Goal: Task Accomplishment & Management: Complete application form

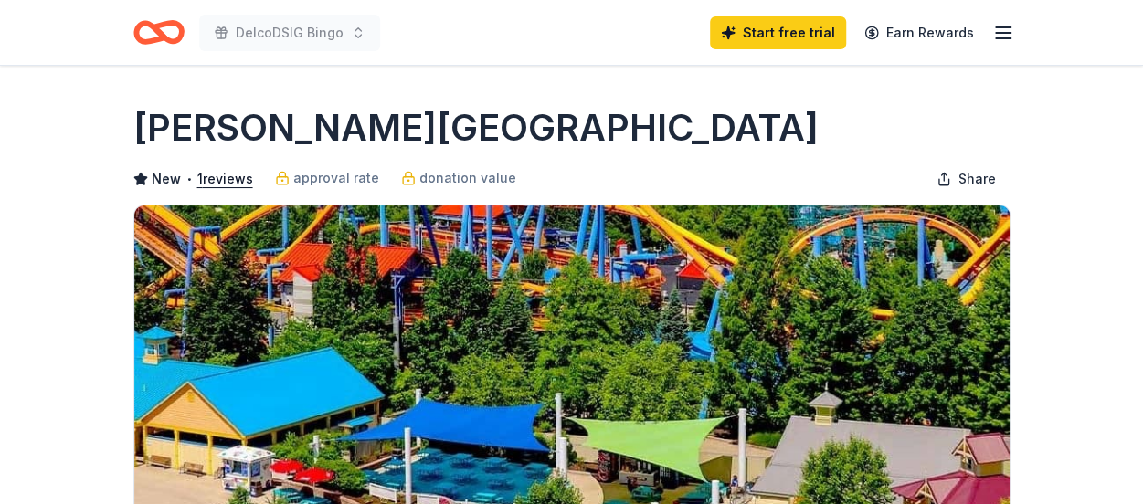
click at [149, 39] on icon "Home" at bounding box center [150, 32] width 28 height 18
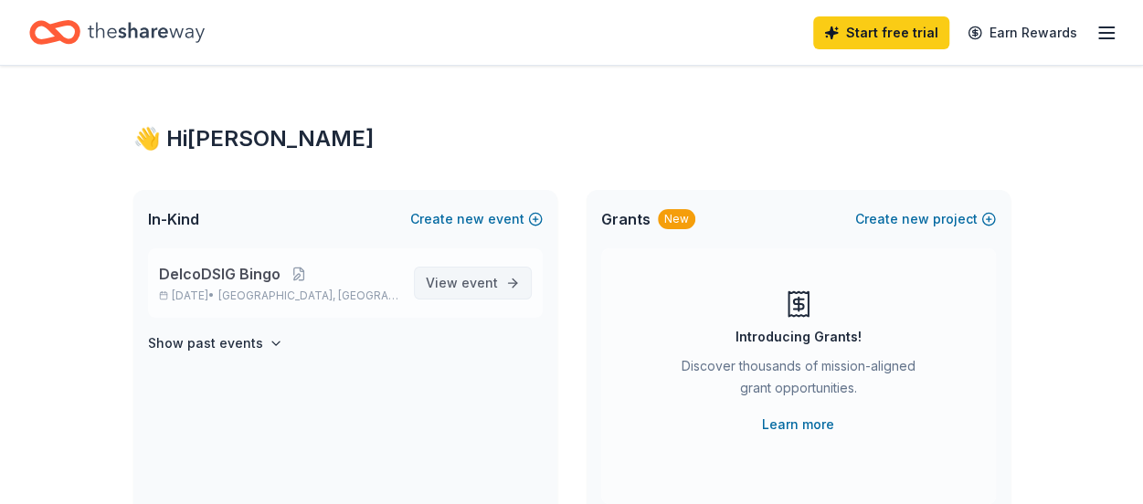
click at [442, 282] on span "View event" at bounding box center [462, 283] width 72 height 22
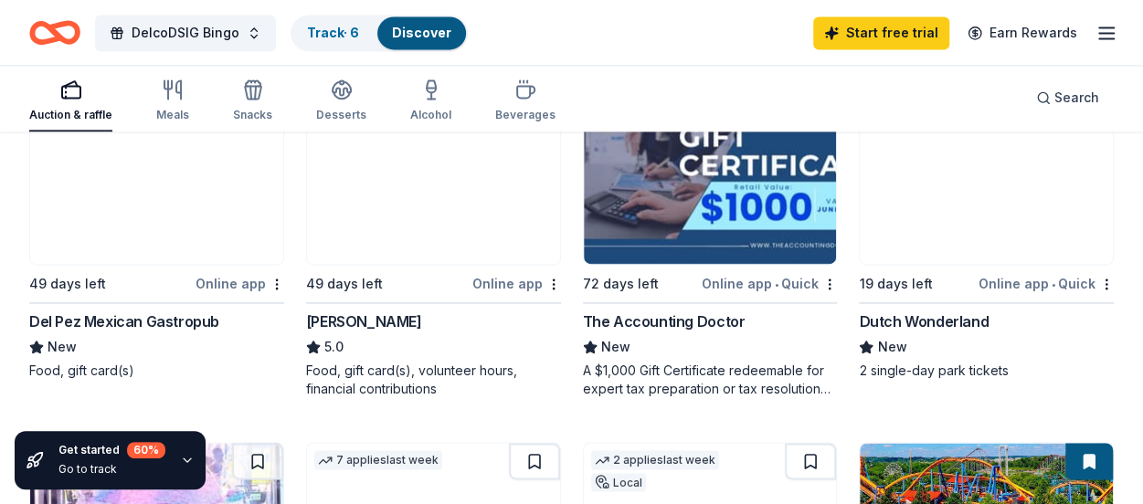
scroll to position [1297, 0]
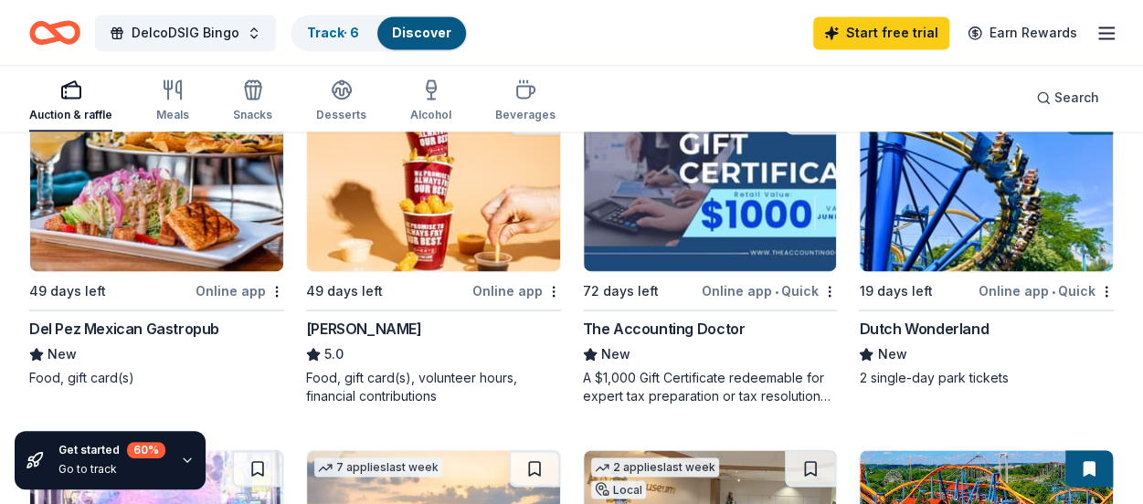
click at [95, 216] on img at bounding box center [156, 185] width 253 height 174
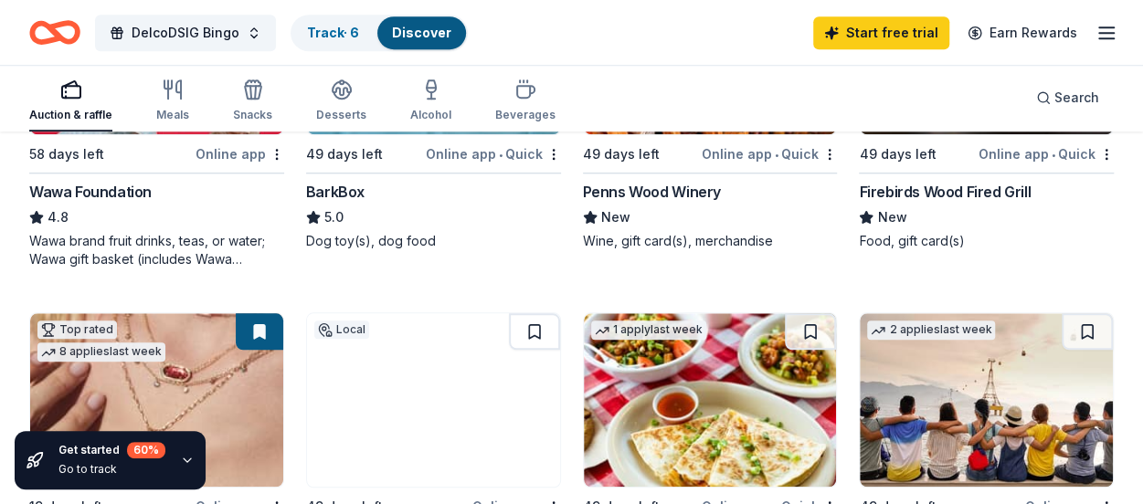
scroll to position [641, 0]
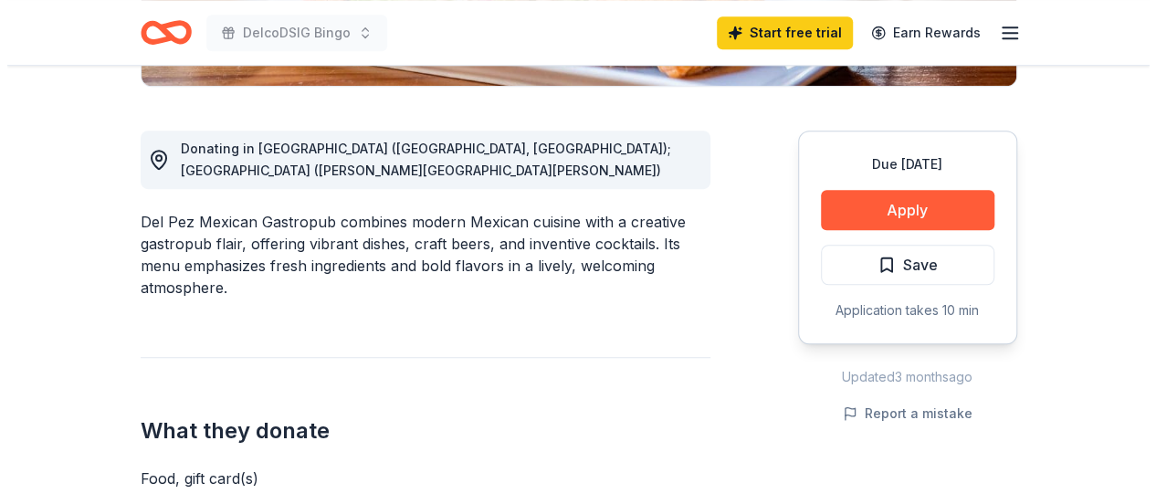
scroll to position [484, 0]
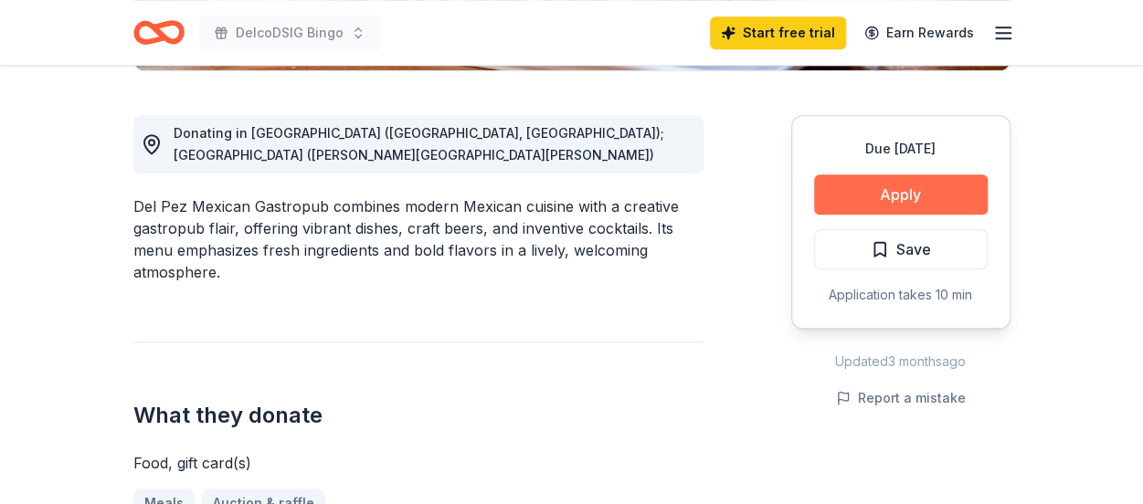
click at [906, 198] on button "Apply" at bounding box center [901, 194] width 174 height 40
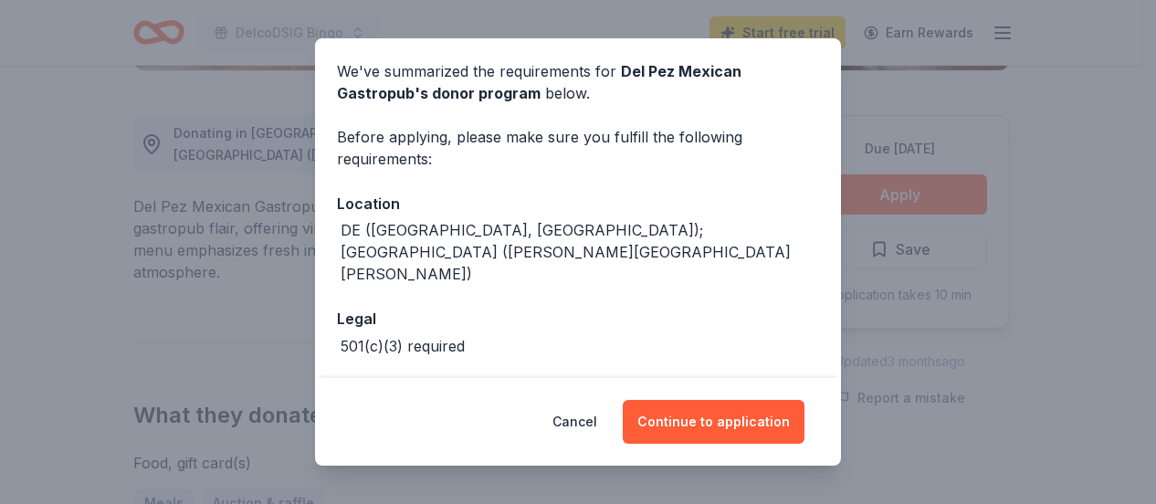
scroll to position [99, 0]
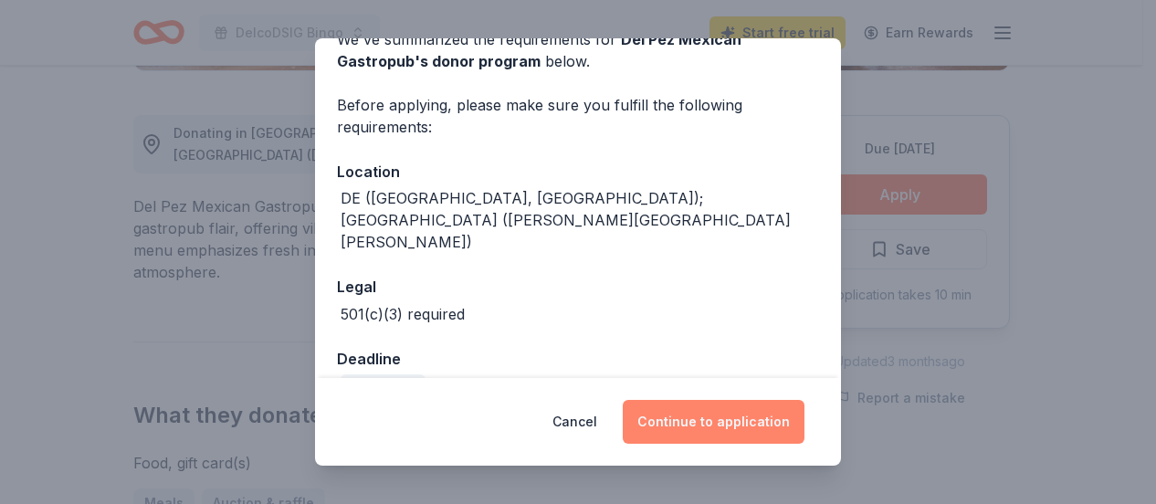
click at [705, 429] on button "Continue to application" at bounding box center [714, 422] width 182 height 44
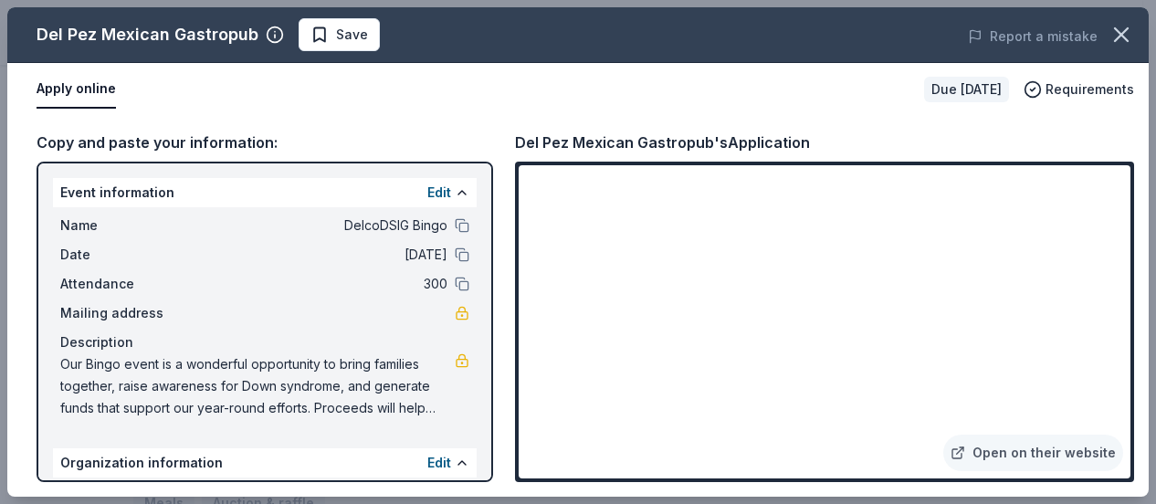
click at [338, 81] on div "Apply online" at bounding box center [473, 89] width 873 height 38
click at [1001, 445] on link "Open on their website" at bounding box center [1034, 453] width 180 height 37
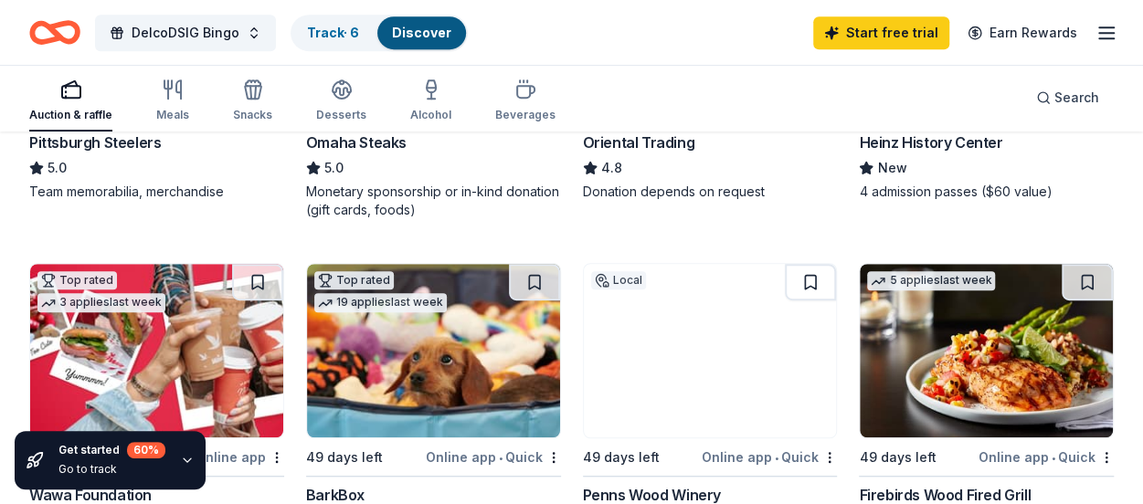
scroll to position [407, 0]
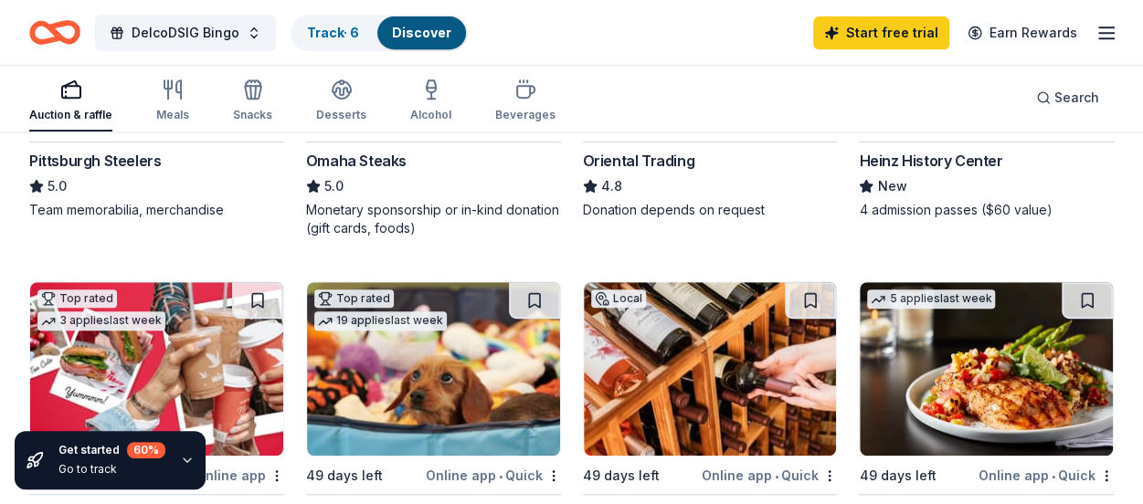
click at [192, 104] on div "Auction & raffle Meals Snacks Desserts Alcohol Beverages" at bounding box center [292, 101] width 526 height 60
click at [170, 106] on div "Meals" at bounding box center [172, 101] width 33 height 44
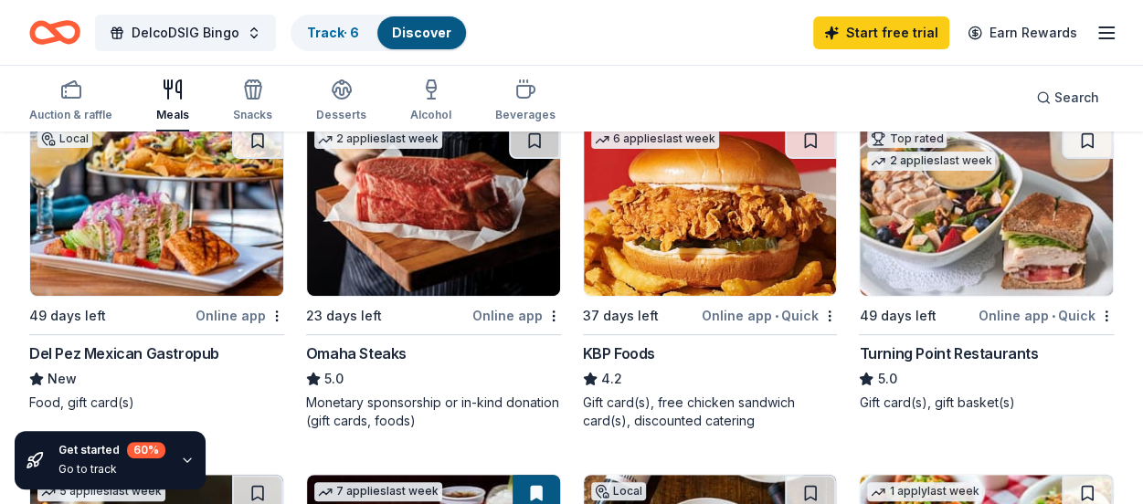
scroll to position [218, 0]
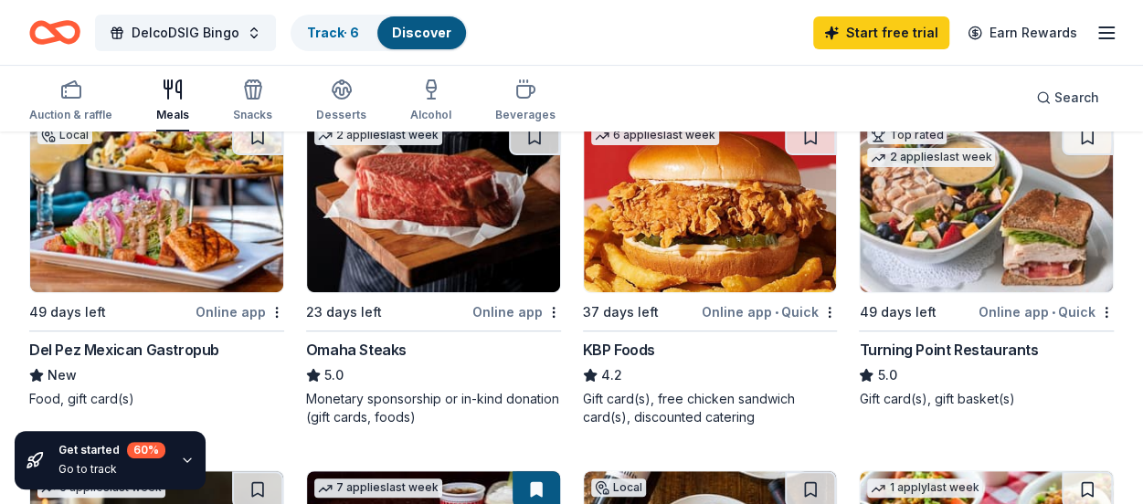
click at [945, 348] on div "Turning Point Restaurants" at bounding box center [948, 350] width 179 height 22
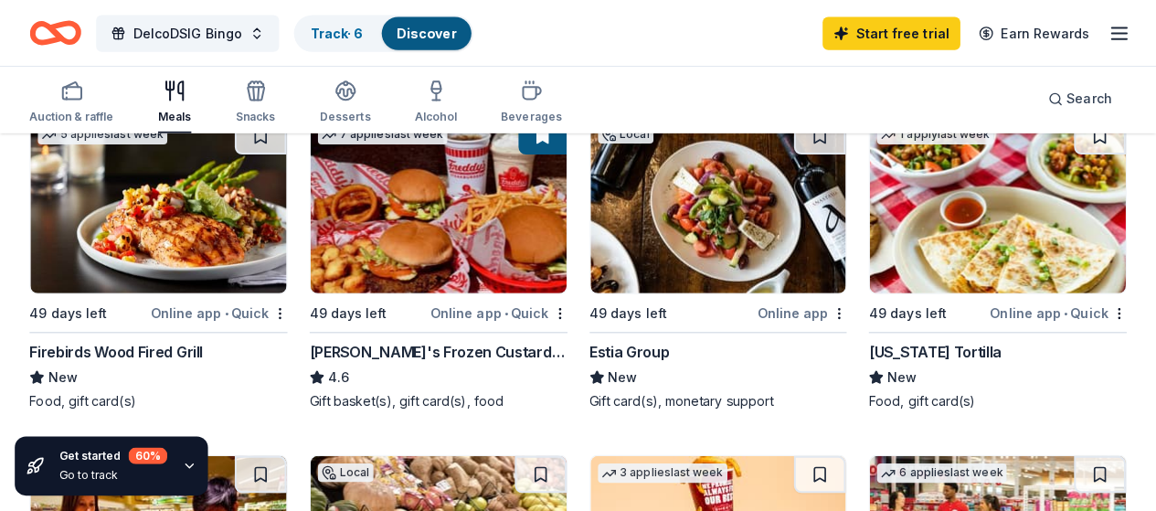
scroll to position [581, 0]
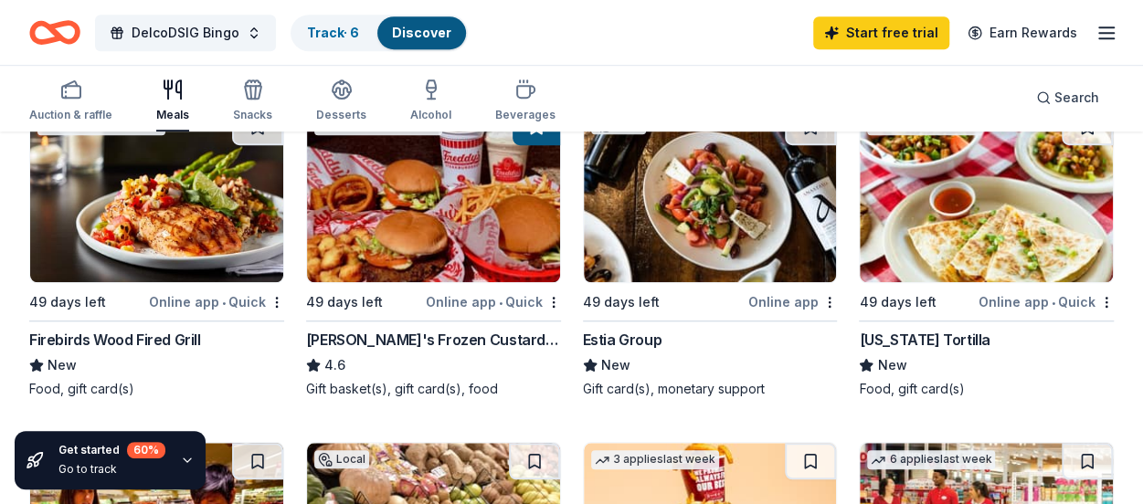
click at [415, 282] on div "7 applies last week 49 days left Online app • Quick Freddy's Frozen Custard & S…" at bounding box center [433, 253] width 255 height 290
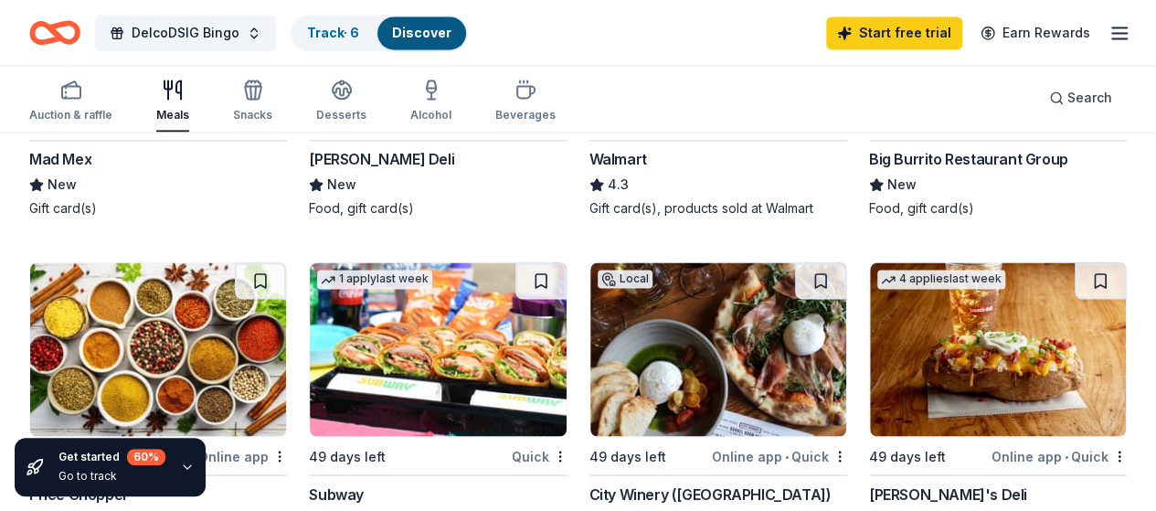
scroll to position [1418, 0]
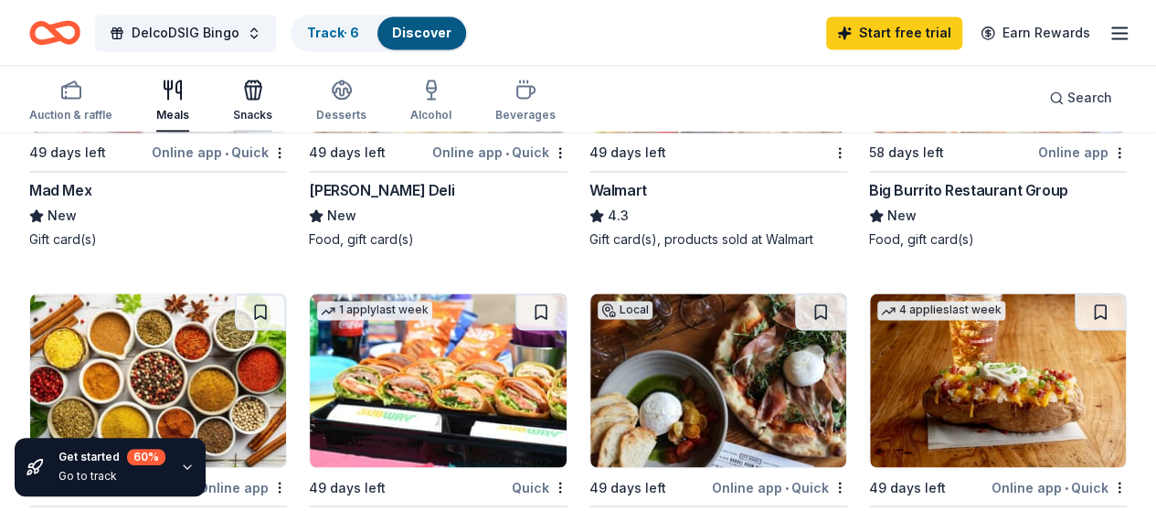
click at [272, 108] on div "Snacks" at bounding box center [252, 115] width 39 height 15
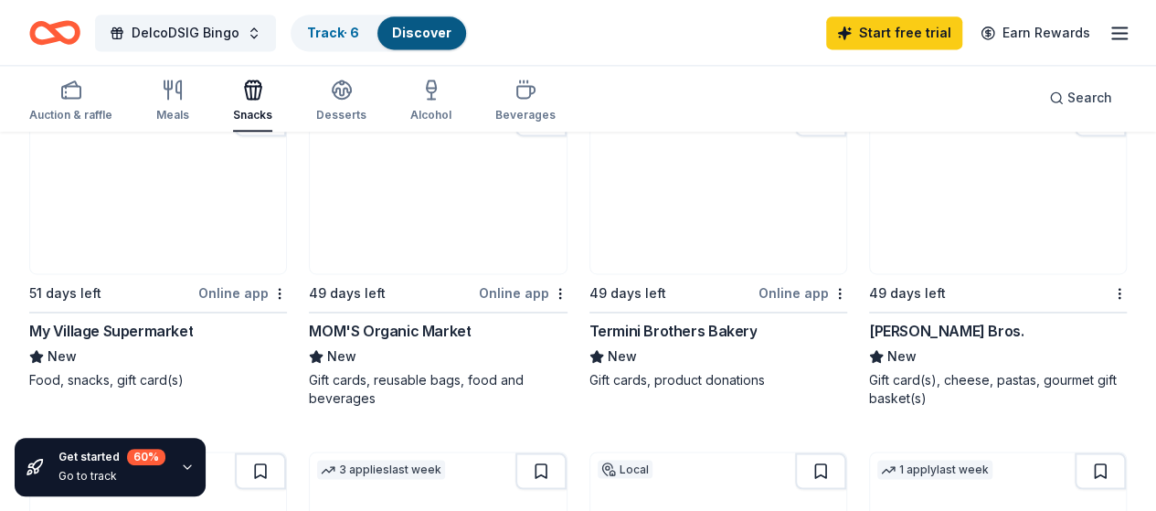
scroll to position [1261, 0]
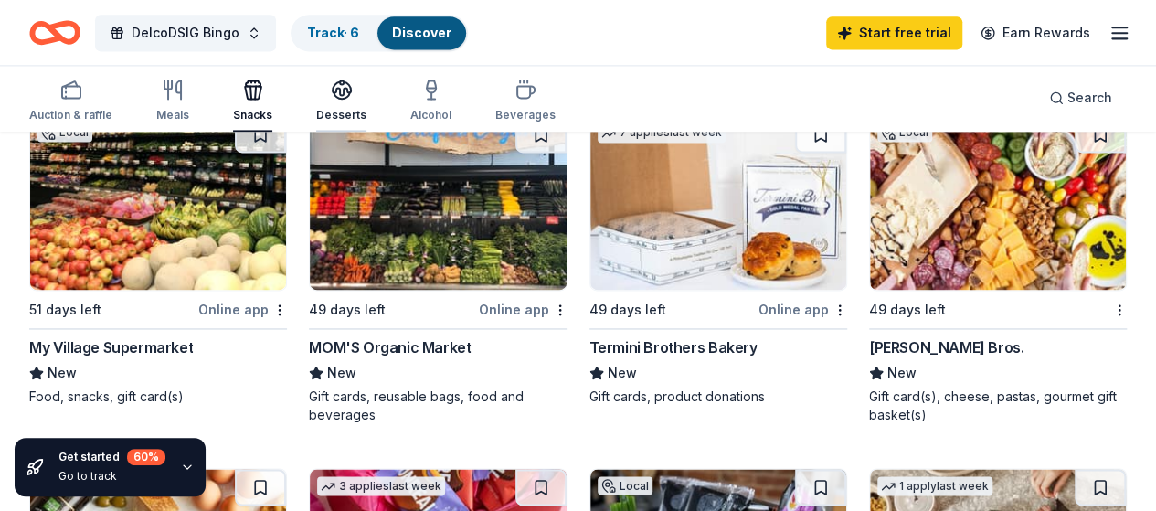
click at [351, 90] on icon "button" at bounding box center [342, 88] width 18 height 14
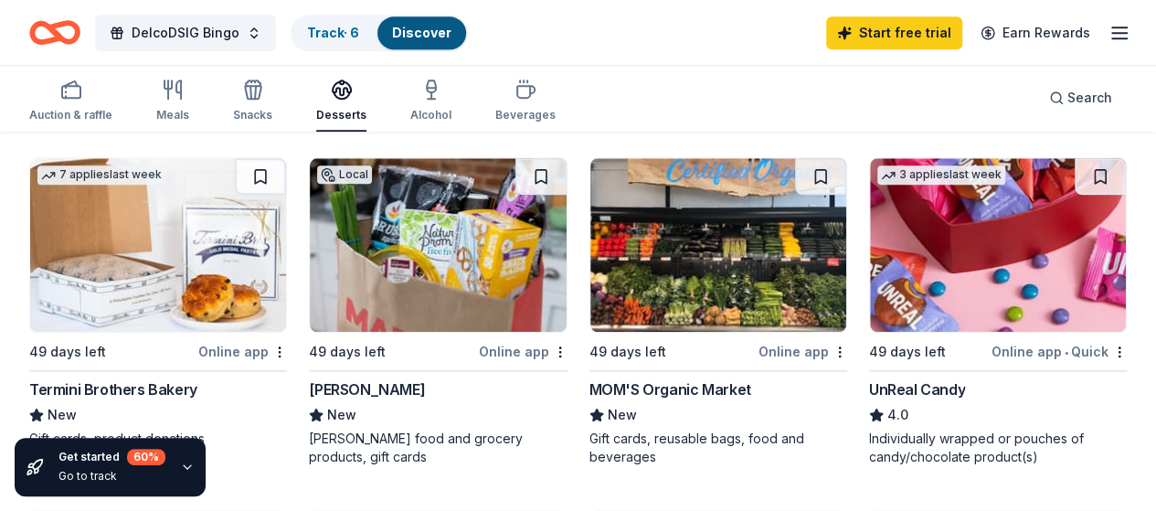
scroll to position [280, 0]
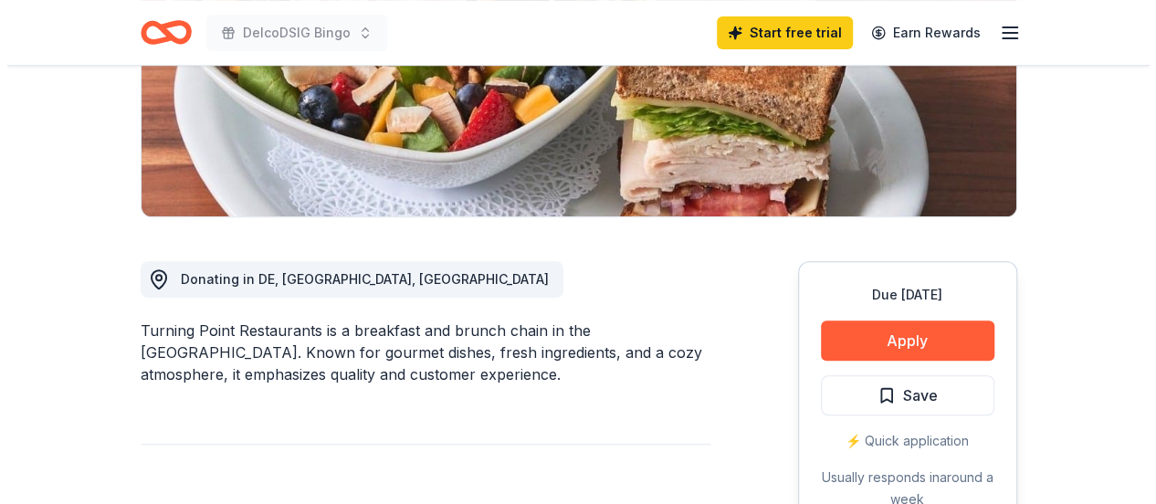
scroll to position [354, 0]
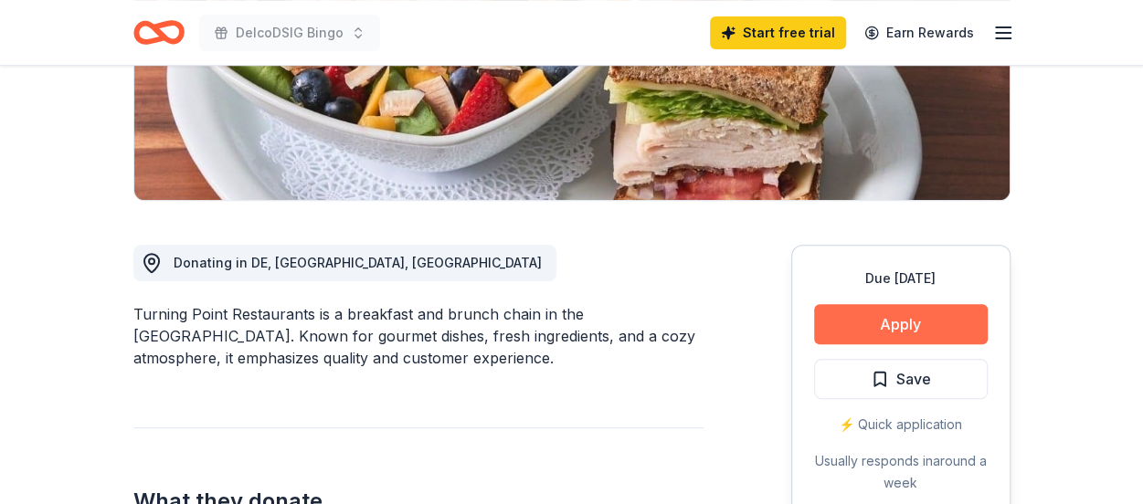
click at [870, 305] on button "Apply" at bounding box center [901, 324] width 174 height 40
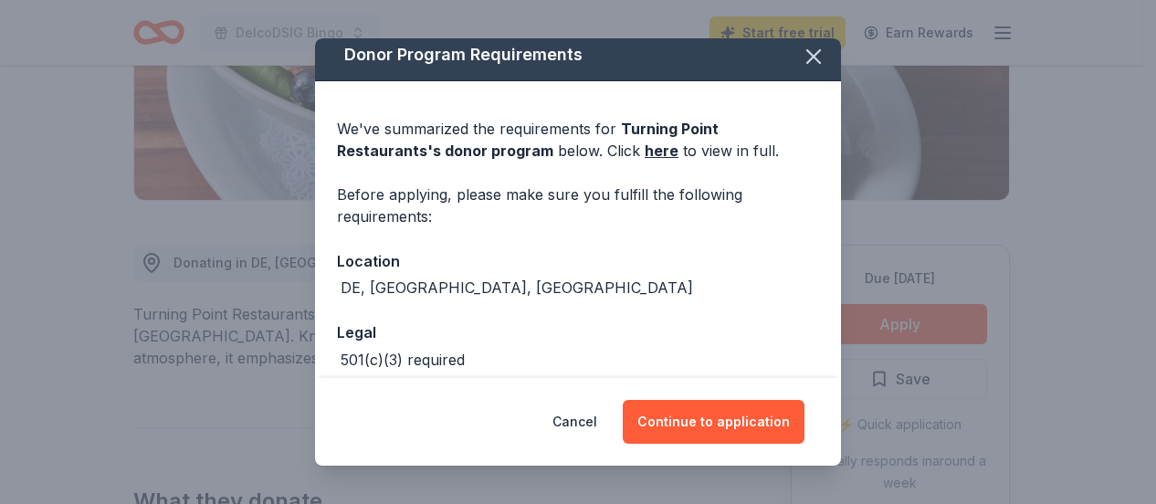
scroll to position [8, 0]
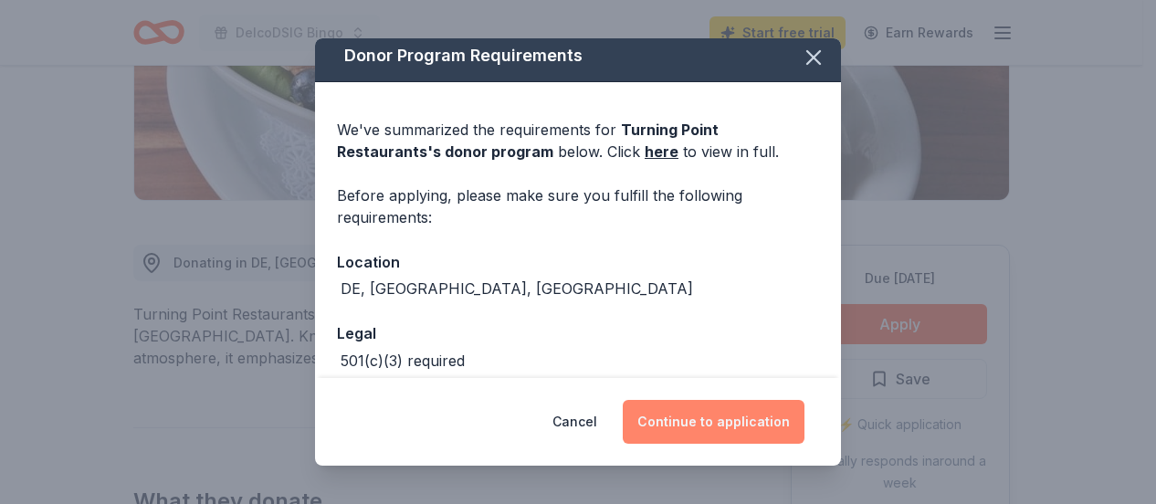
click at [674, 424] on button "Continue to application" at bounding box center [714, 422] width 182 height 44
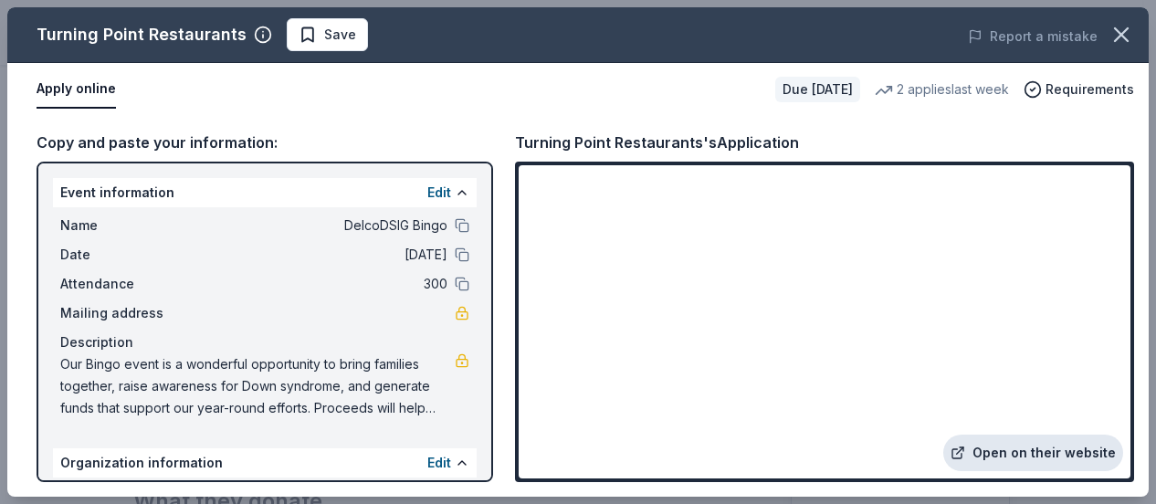
click at [1002, 450] on link "Open on their website" at bounding box center [1034, 453] width 180 height 37
